Goal: Navigation & Orientation: Find specific page/section

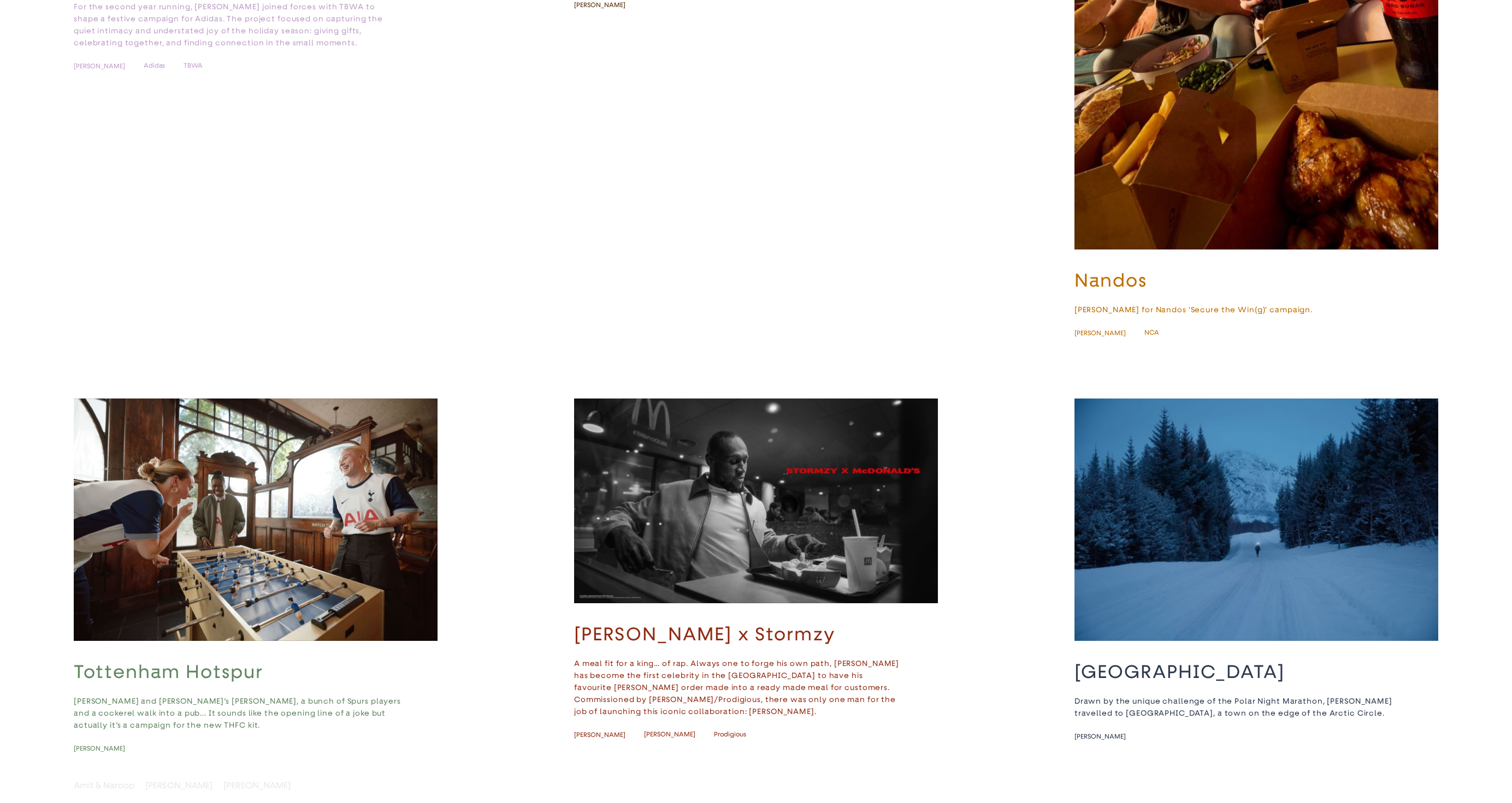
scroll to position [1614, 0]
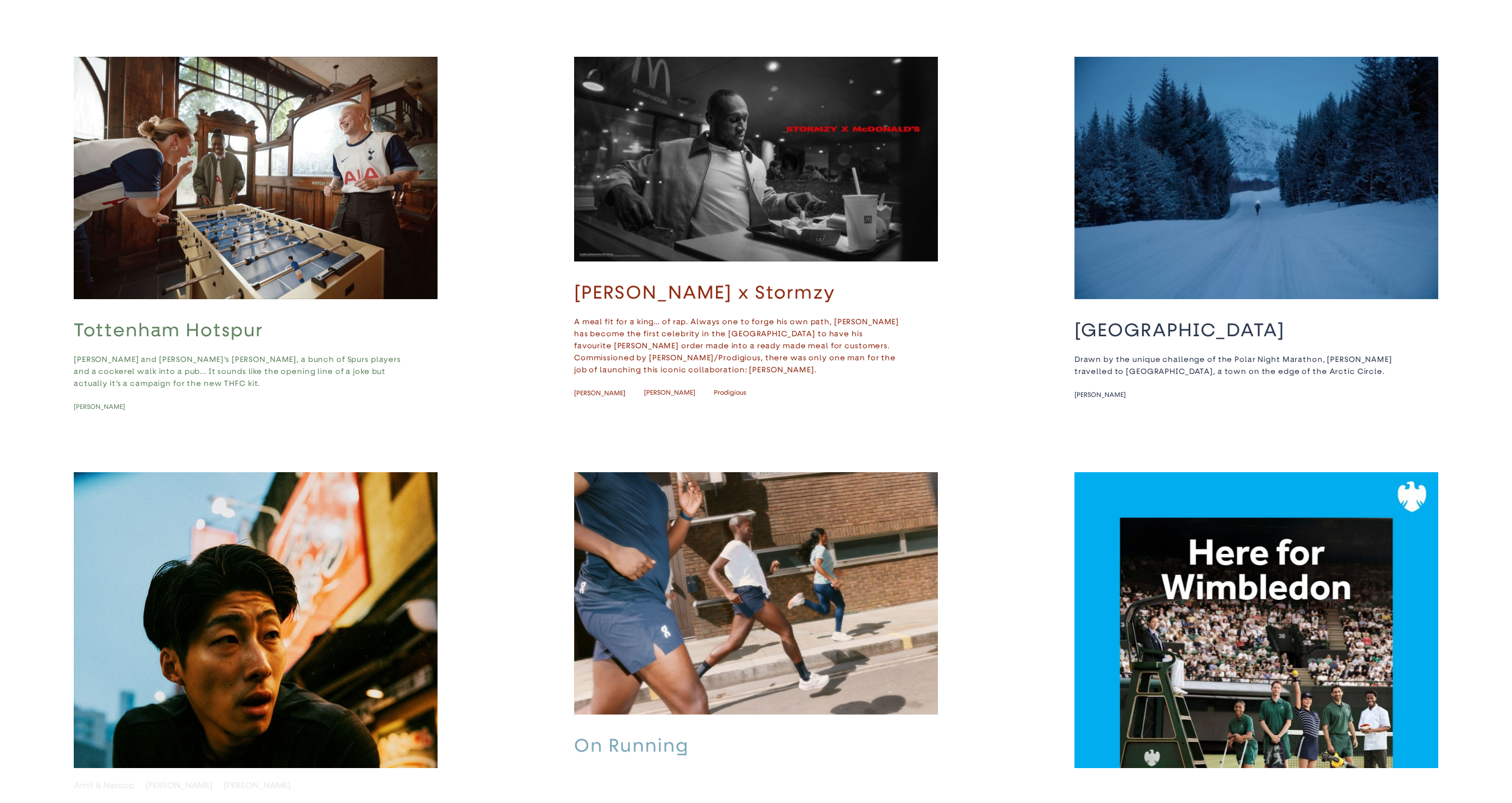
click at [711, 226] on img "button" at bounding box center [755, 159] width 364 height 205
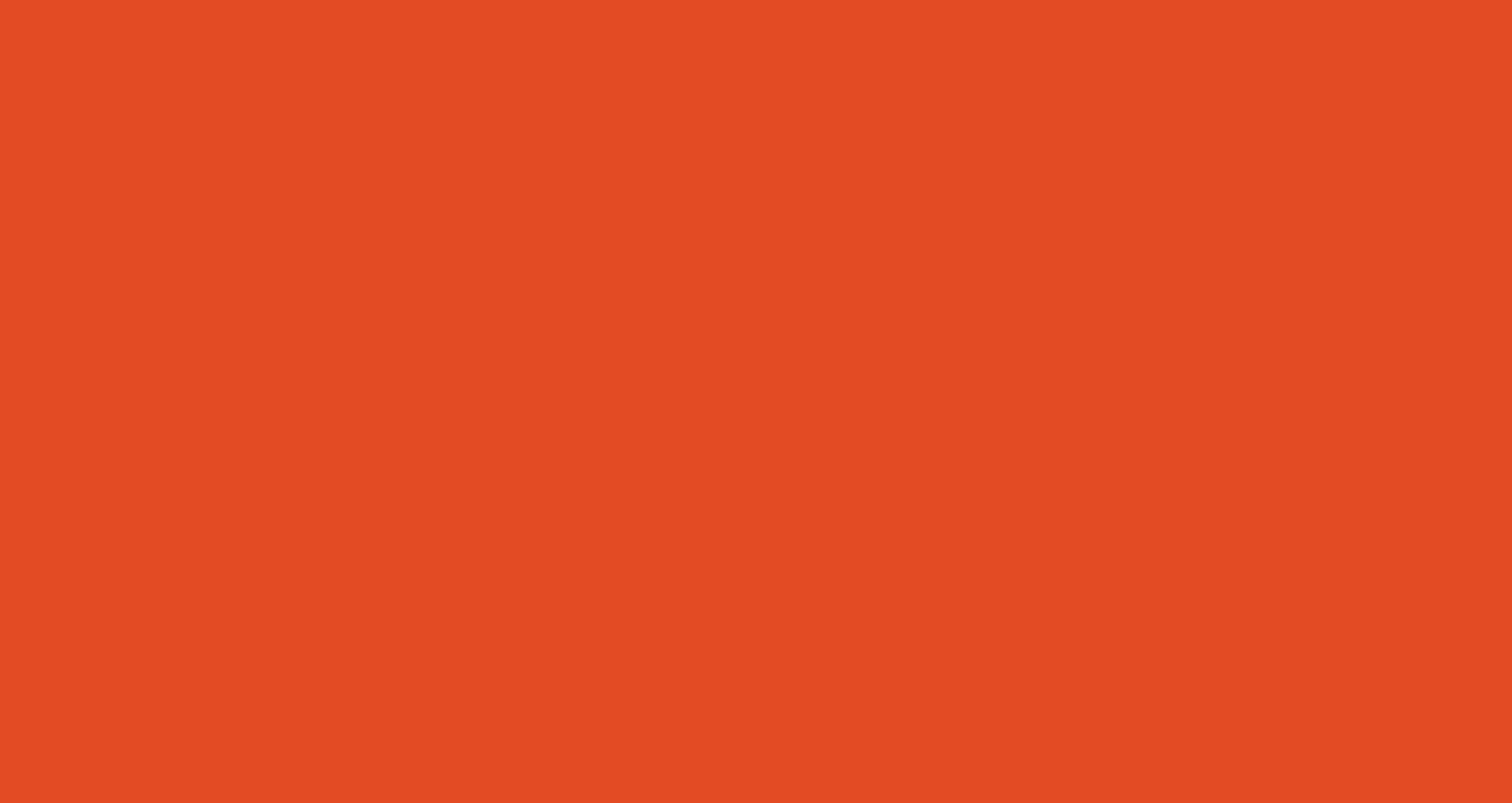
scroll to position [0, 0]
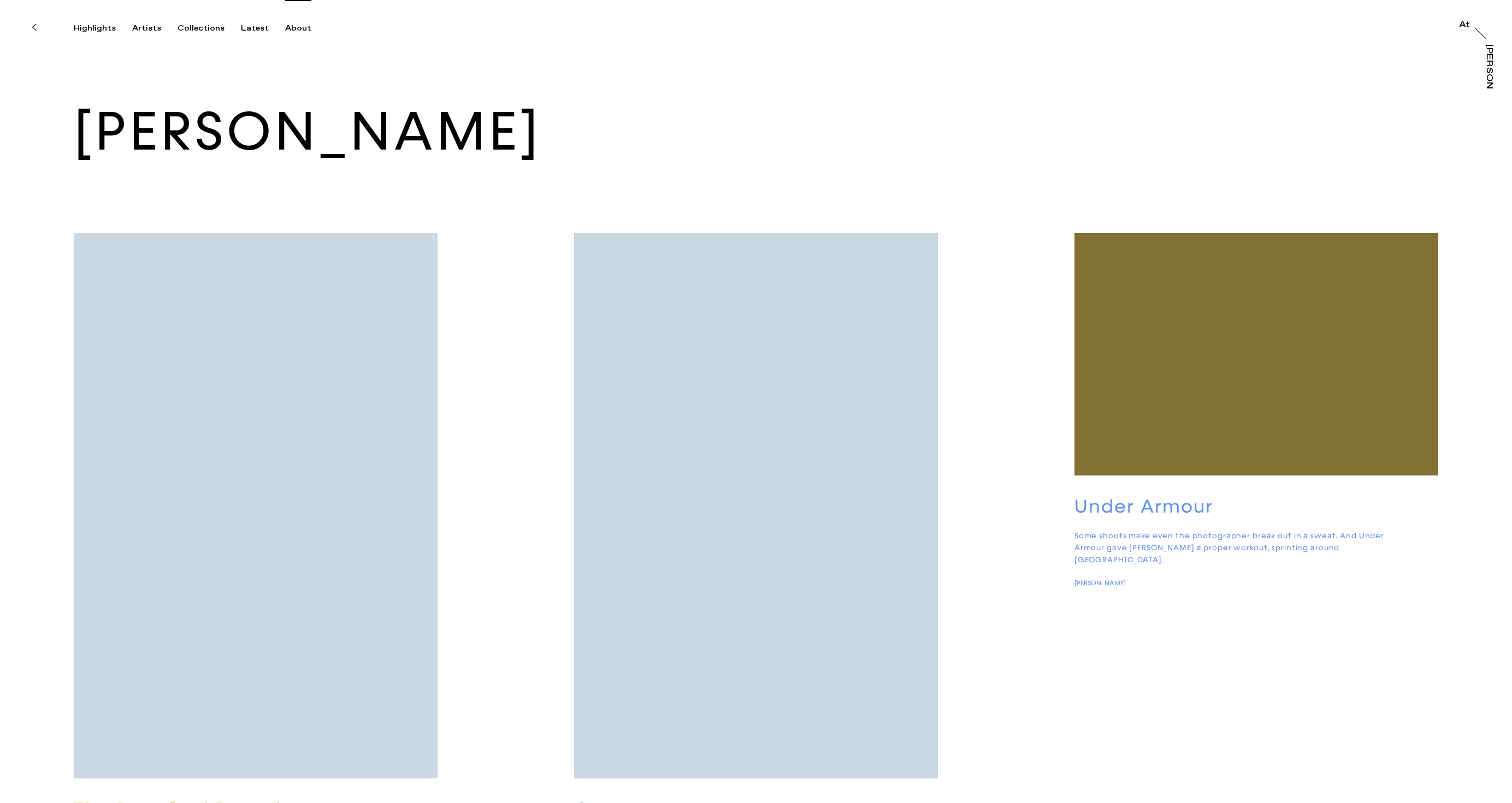
click at [293, 27] on div "About" at bounding box center [298, 28] width 26 height 10
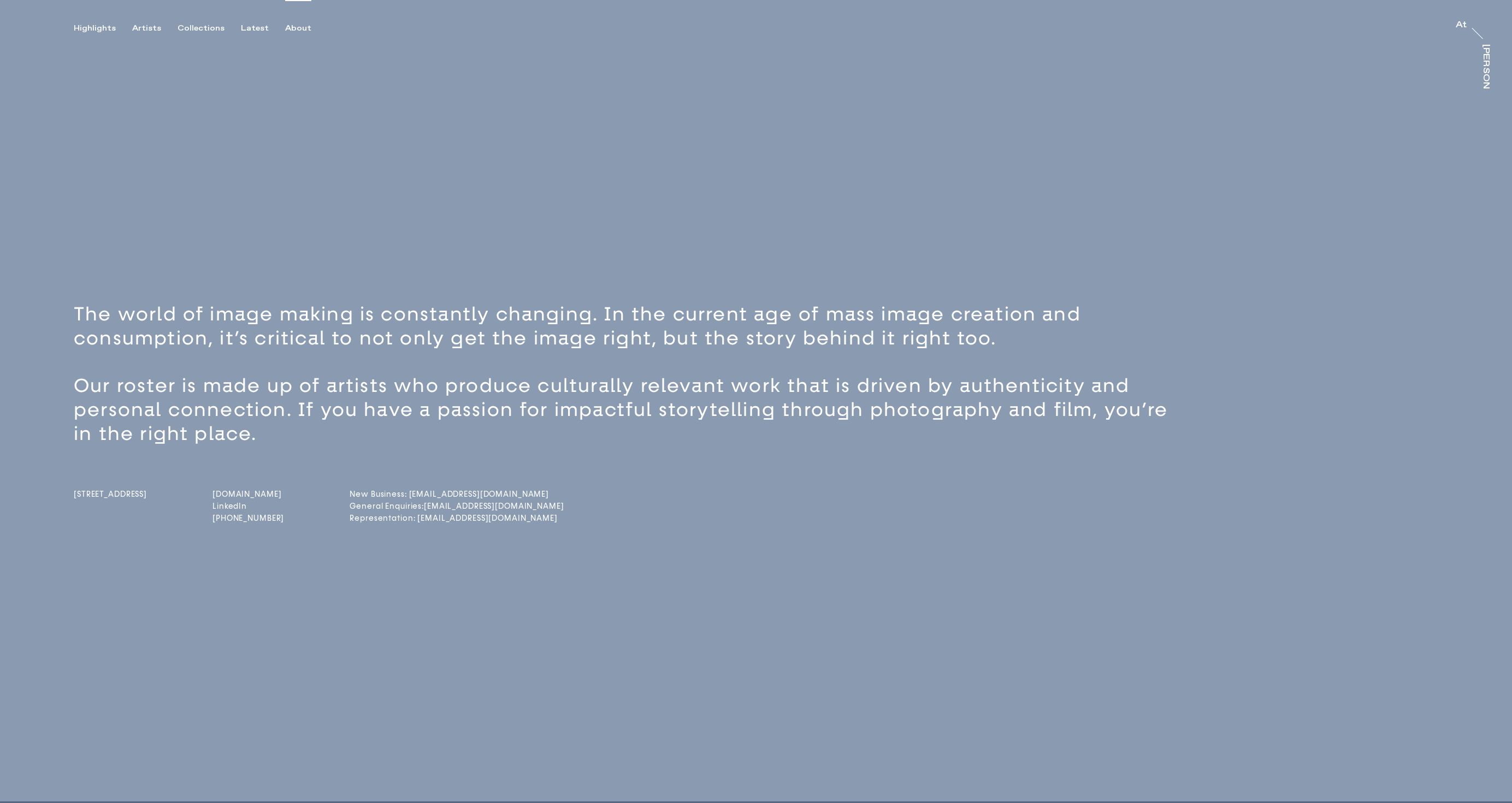
click at [248, 495] on link "[DOMAIN_NAME]" at bounding box center [248, 494] width 71 height 9
